Goal: Task Accomplishment & Management: Use online tool/utility

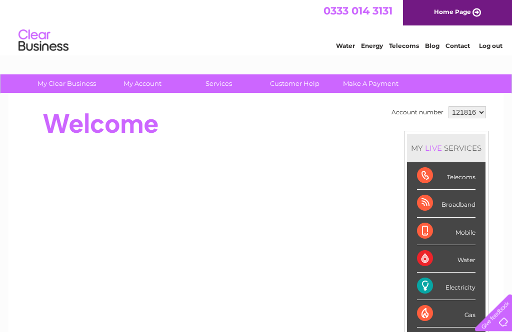
scroll to position [26, 0]
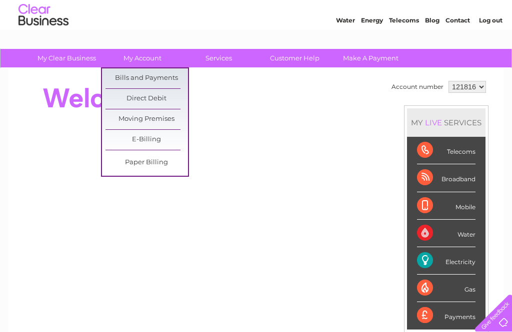
click at [168, 80] on link "Bills and Payments" at bounding box center [146, 78] width 82 height 20
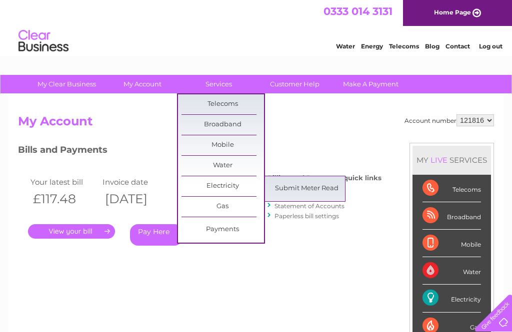
click at [324, 190] on link "Submit Meter Read" at bounding box center [306, 189] width 82 height 20
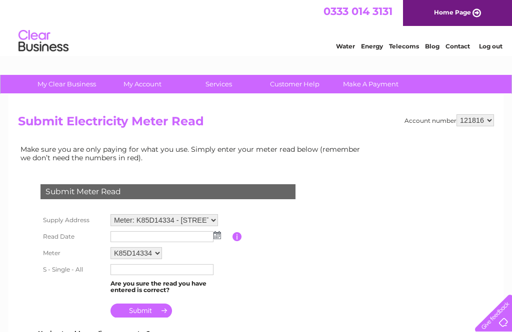
click at [220, 237] on img at bounding box center [216, 235] width 7 height 8
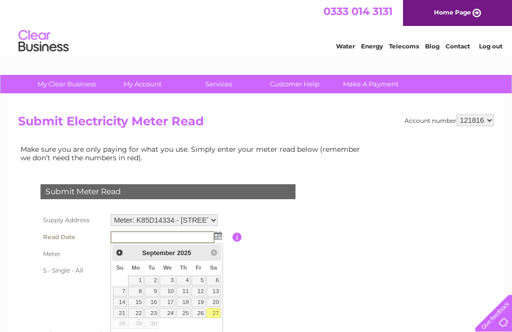
click at [188, 314] on link "25" at bounding box center [183, 313] width 14 height 10
type input "2025/09/25"
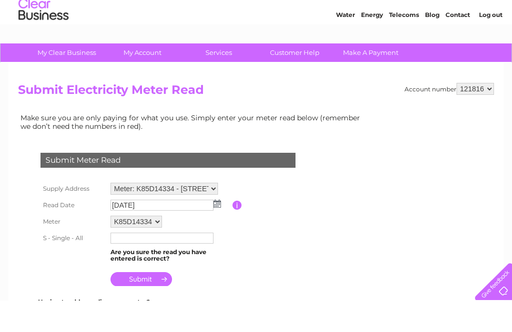
scroll to position [31, 0]
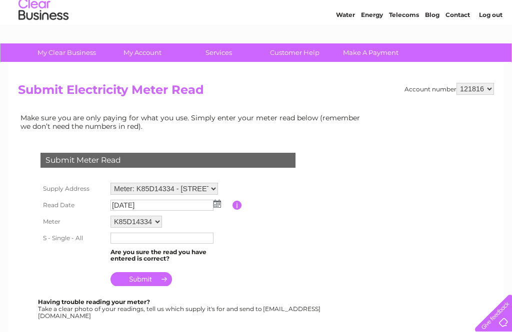
click at [157, 242] on input "text" at bounding box center [161, 238] width 103 height 11
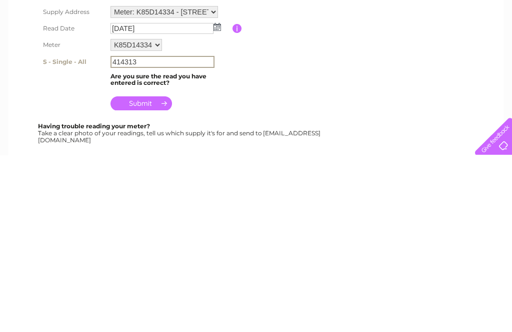
type input "414313"
click at [152, 273] on input "submit" at bounding box center [140, 280] width 61 height 14
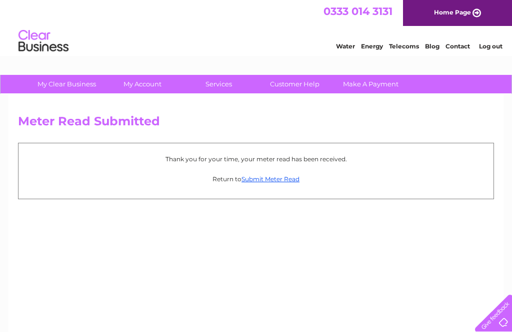
click at [285, 177] on link "Submit Meter Read" at bounding box center [270, 178] width 58 height 7
